Goal: Information Seeking & Learning: Learn about a topic

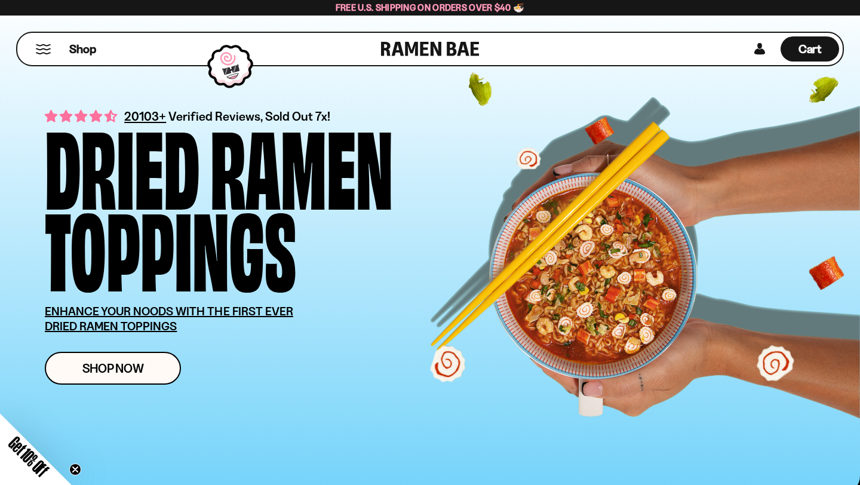
click at [49, 48] on button "Mobile Menu Trigger" at bounding box center [43, 49] width 16 height 10
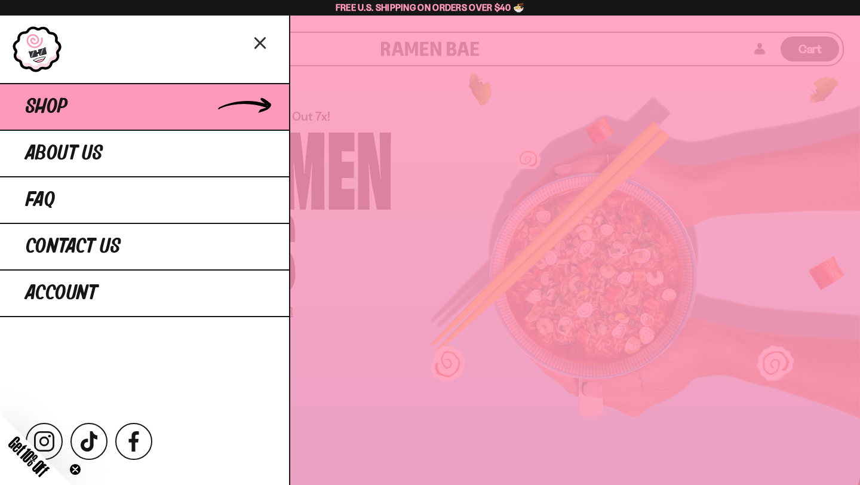
click at [55, 106] on span "Shop" at bounding box center [47, 107] width 42 height 22
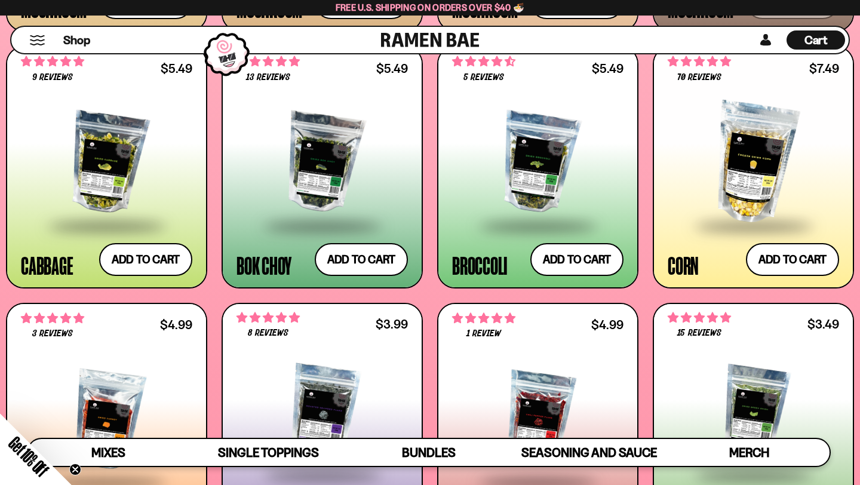
scroll to position [1827, 0]
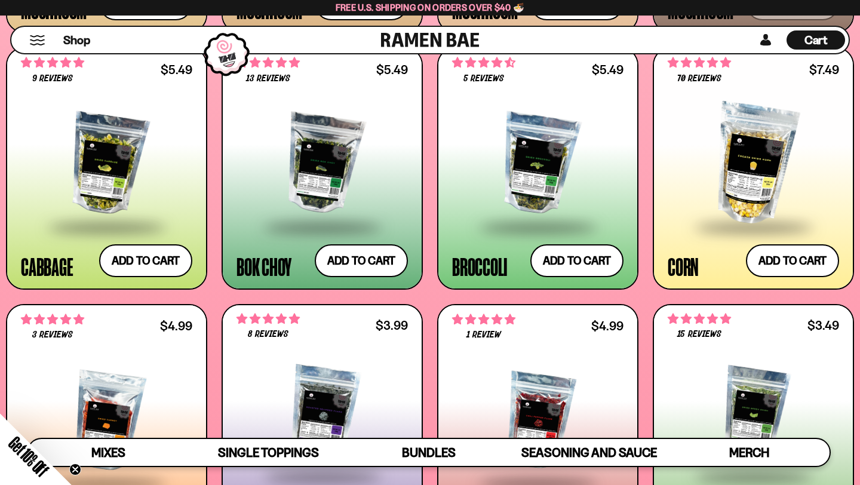
click at [468, 188] on div at bounding box center [537, 164] width 171 height 122
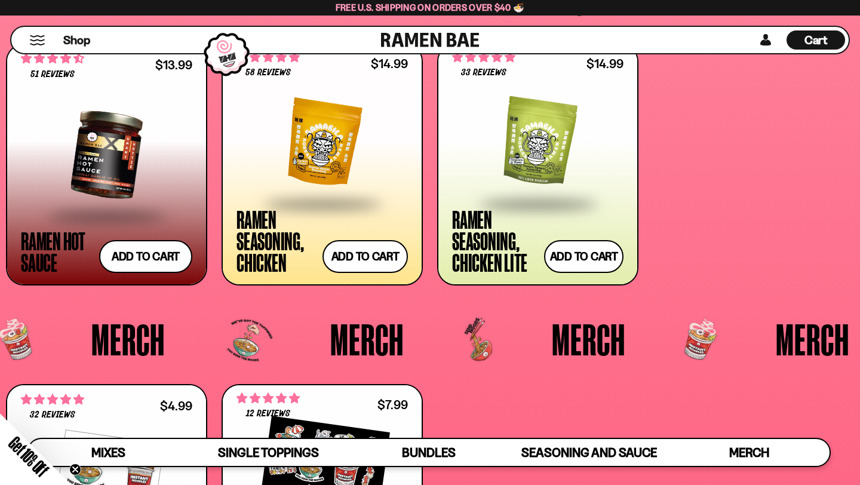
scroll to position [2691, 0]
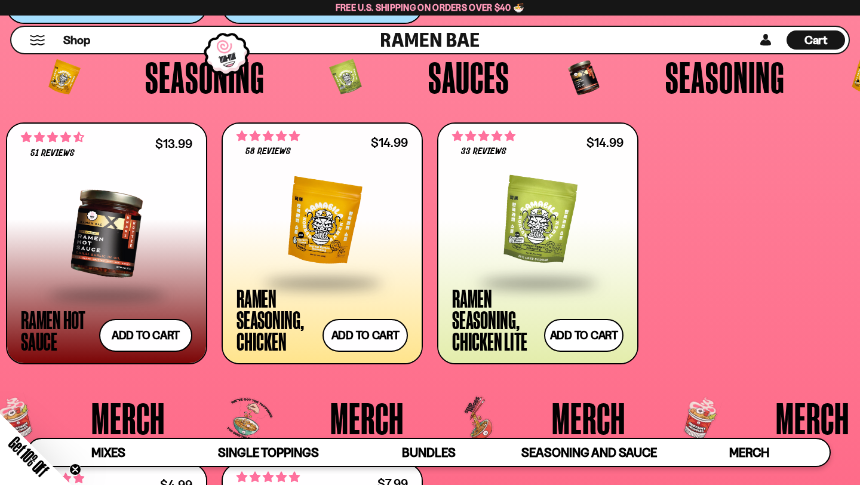
click at [292, 214] on div at bounding box center [322, 222] width 171 height 120
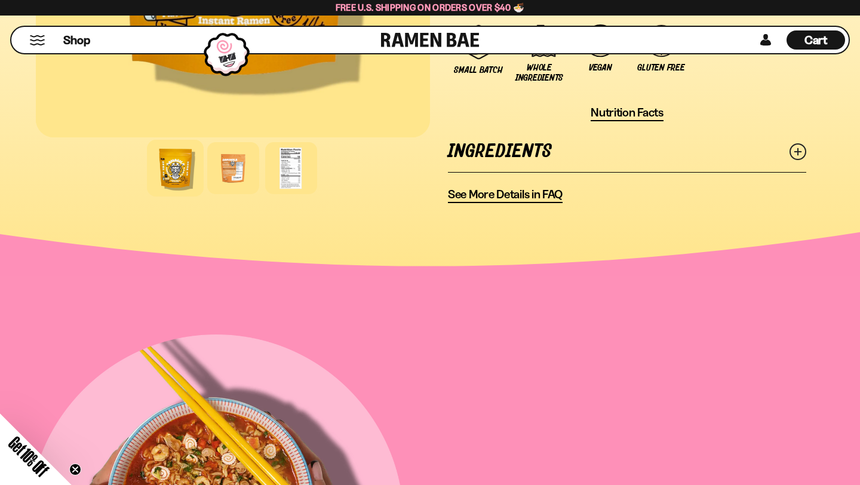
scroll to position [934, 0]
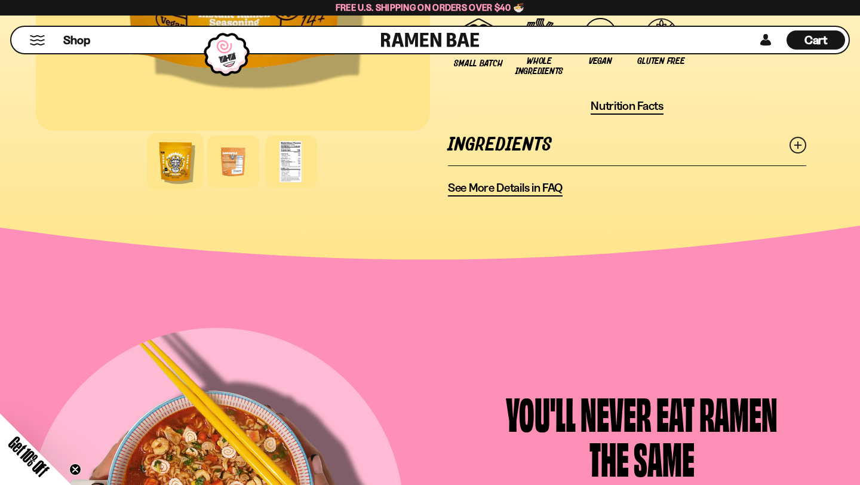
click at [536, 139] on link "Ingredients" at bounding box center [627, 144] width 359 height 41
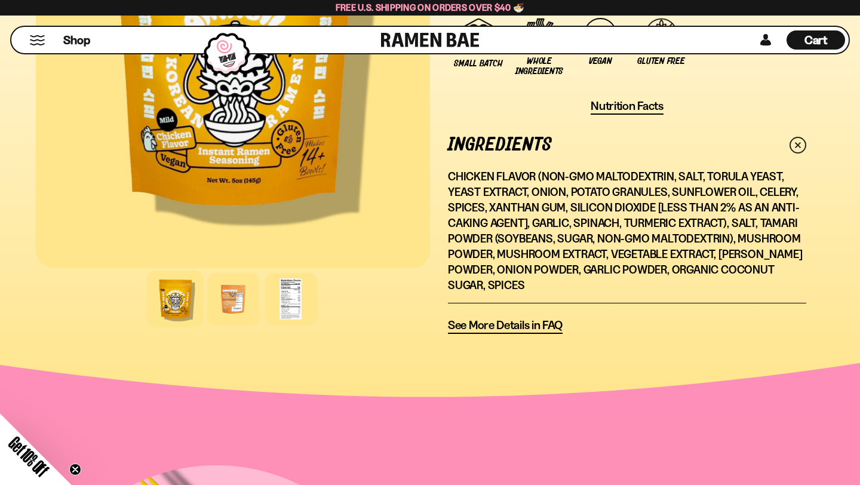
click at [471, 318] on span "See More Details in FAQ" at bounding box center [505, 325] width 115 height 15
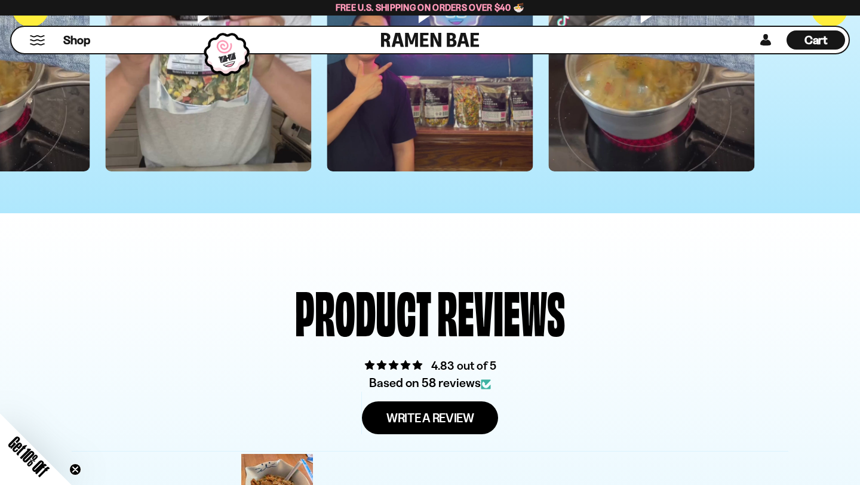
scroll to position [3561, 0]
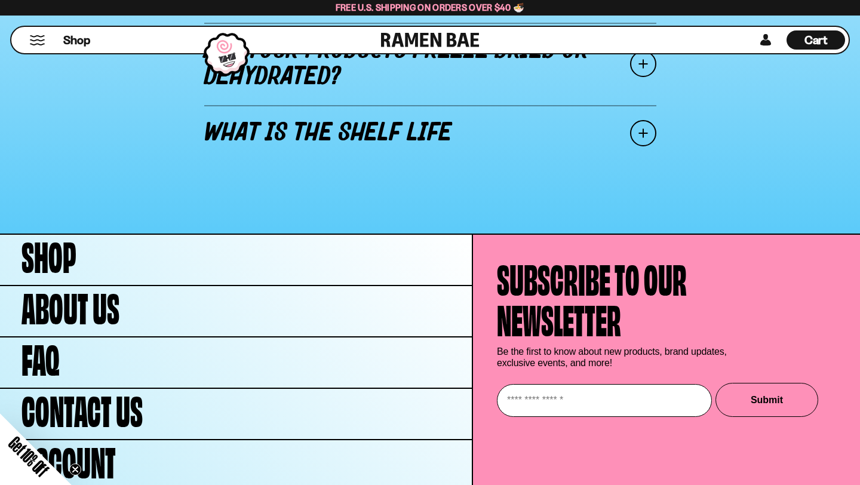
scroll to position [1739, 0]
